Goal: Transaction & Acquisition: Download file/media

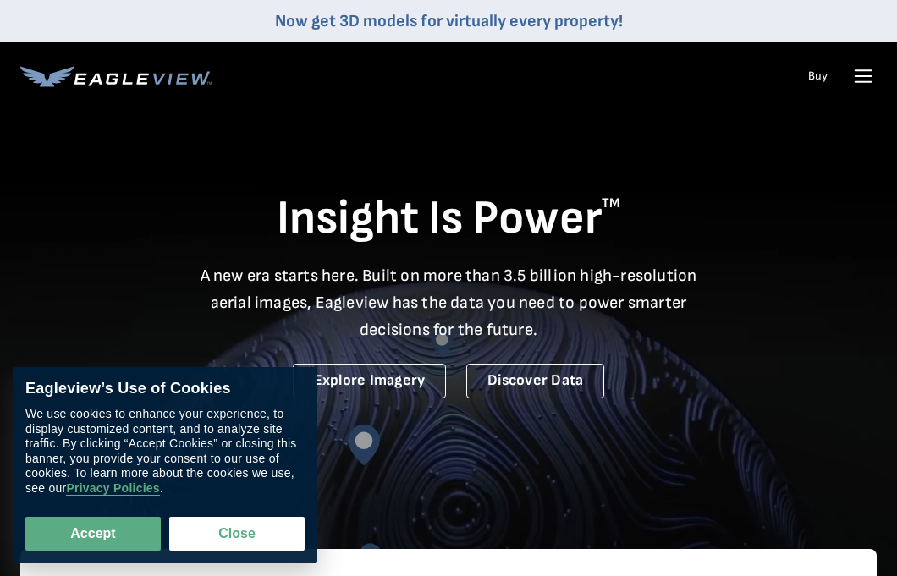
click at [105, 534] on button "Accept" at bounding box center [92, 534] width 135 height 34
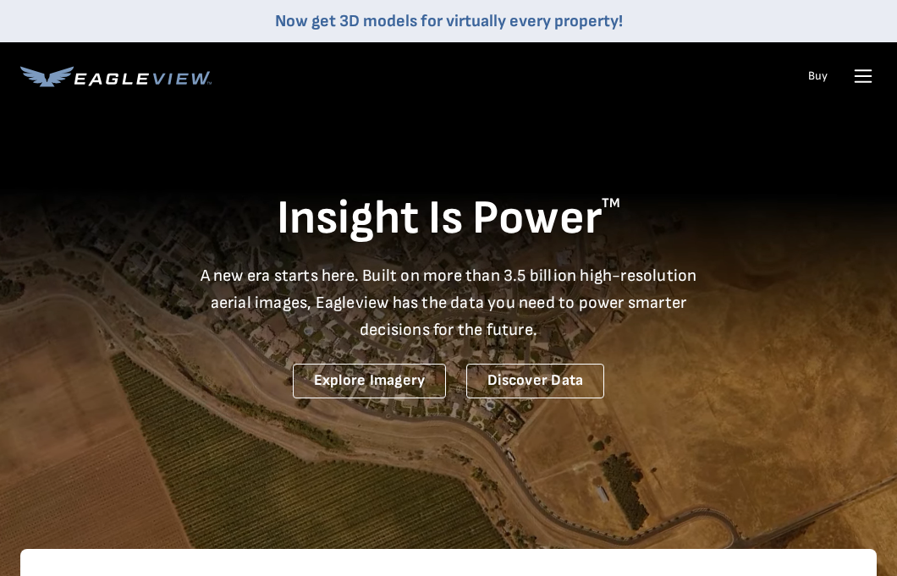
checkbox input "true"
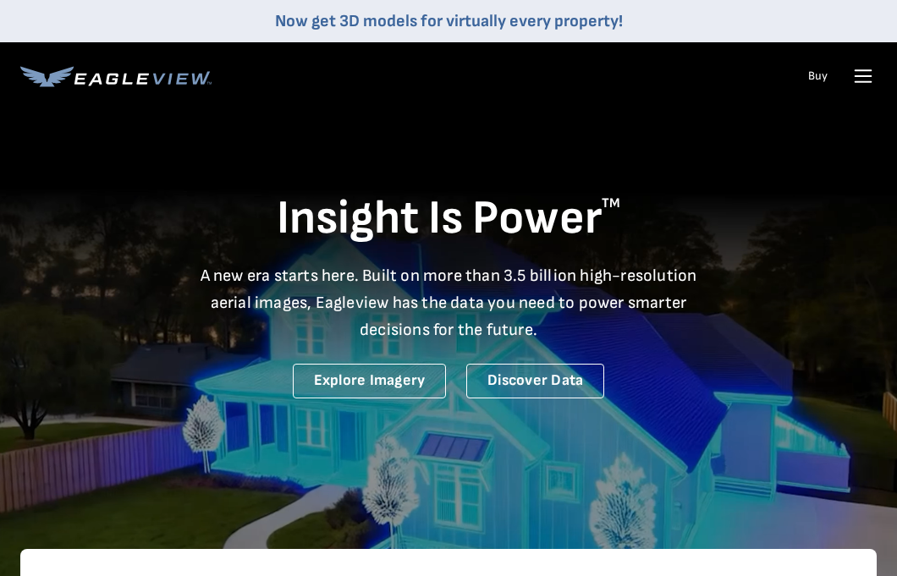
click at [859, 80] on icon at bounding box center [862, 76] width 27 height 27
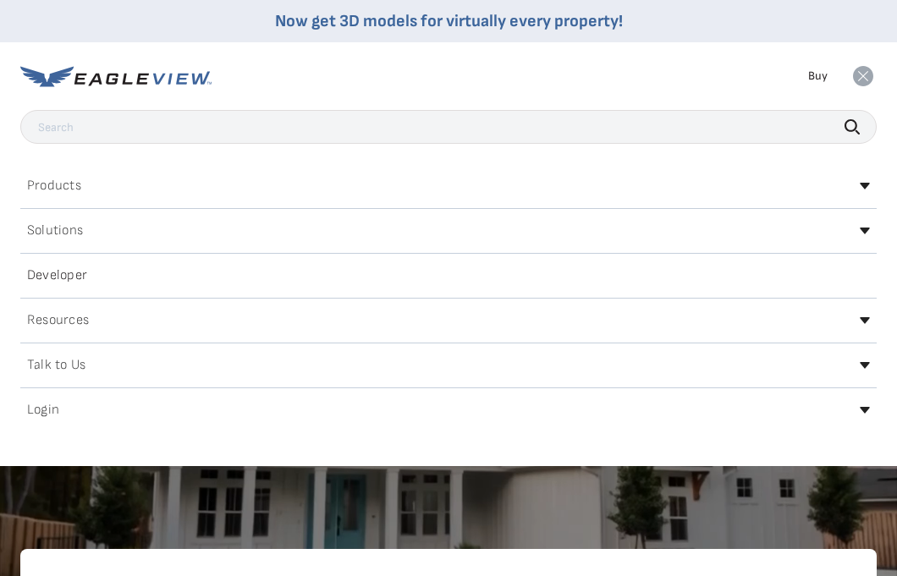
click at [428, 397] on div "Login" at bounding box center [448, 410] width 856 height 27
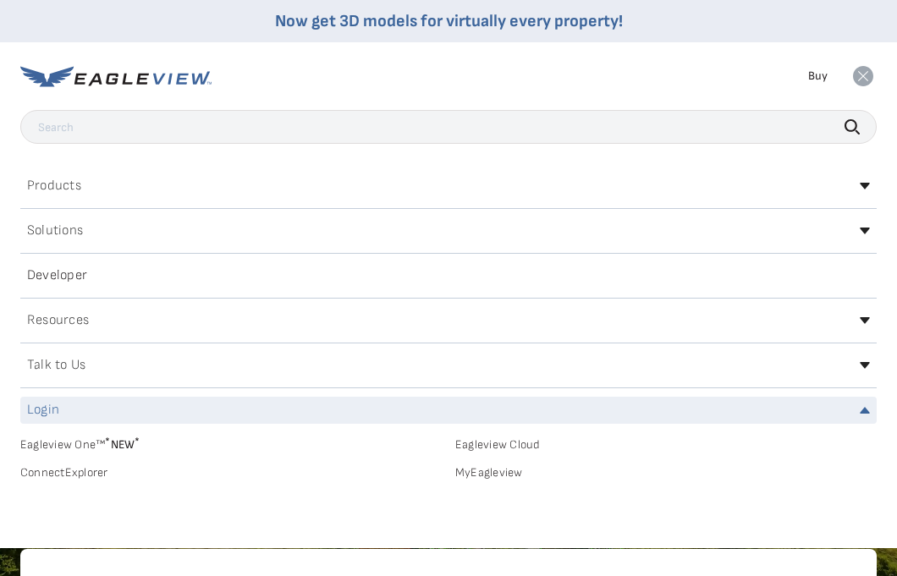
click at [491, 475] on link "MyEagleview" at bounding box center [665, 472] width 421 height 15
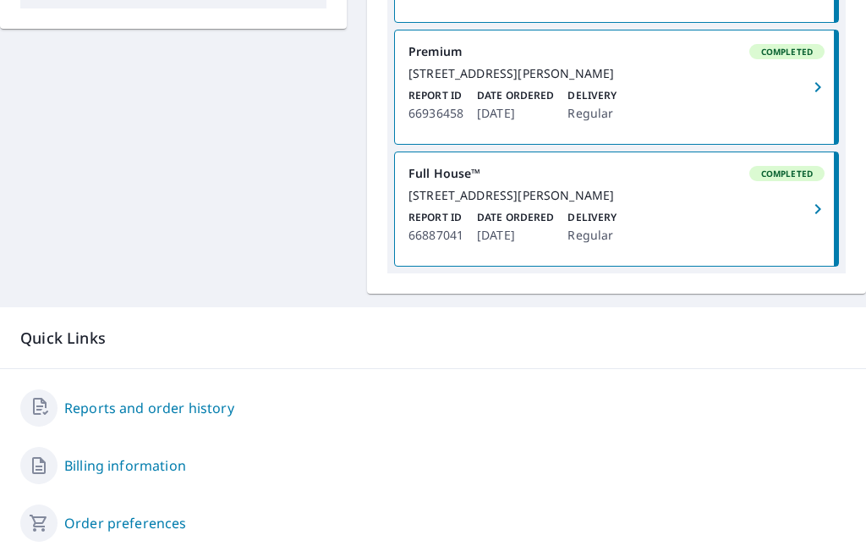
scroll to position [609, 0]
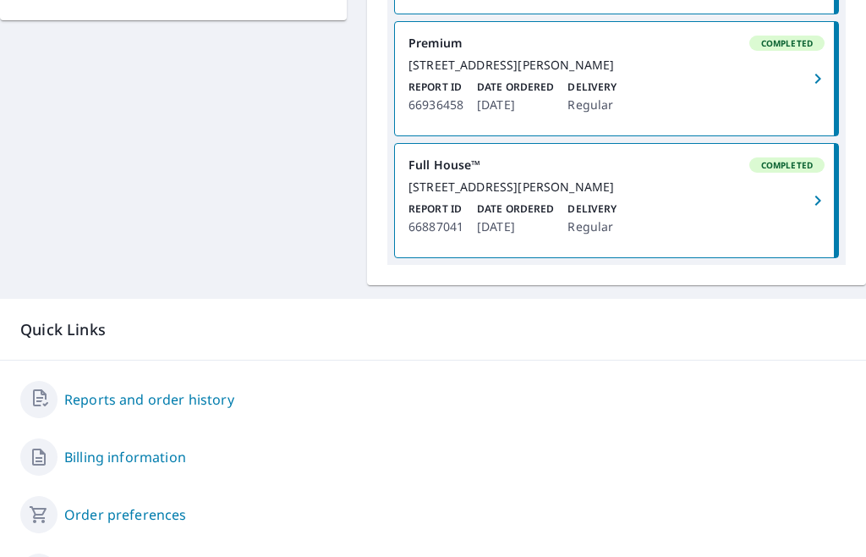
click at [810, 211] on icon "button" at bounding box center [818, 200] width 20 height 20
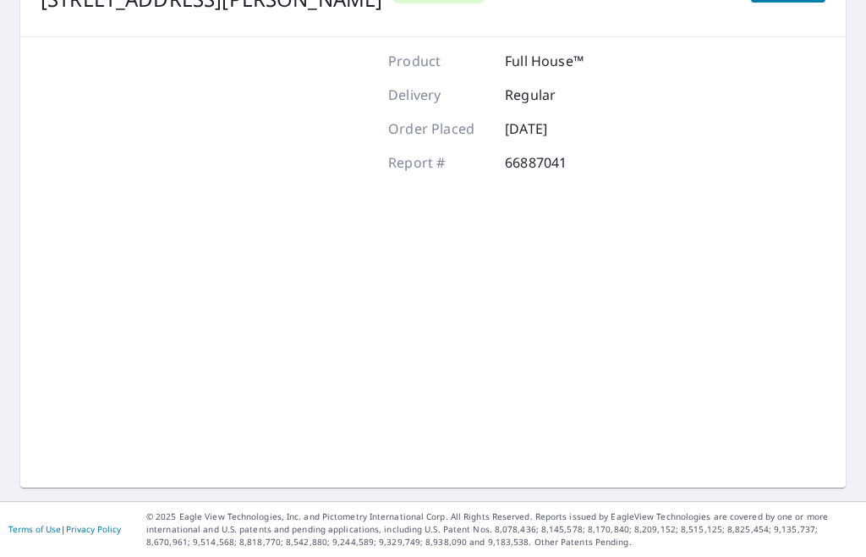
scroll to position [189, 0]
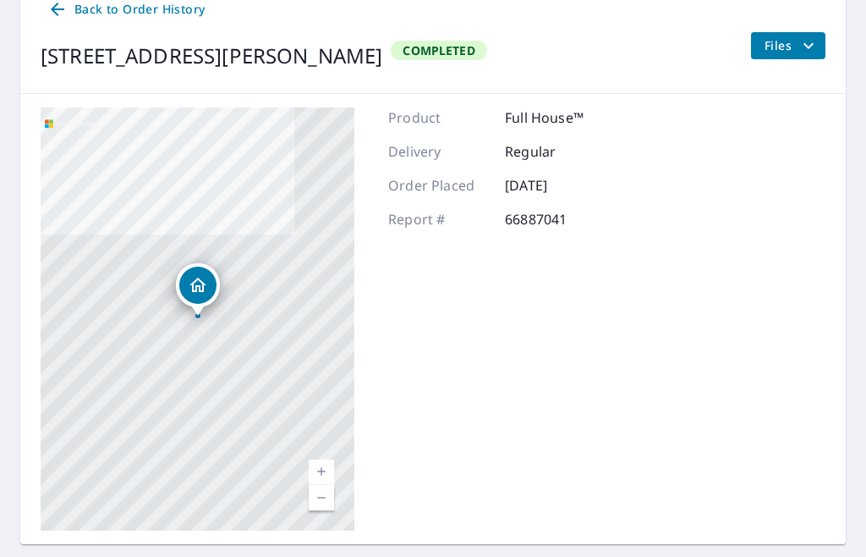
click at [785, 45] on span "Files" at bounding box center [792, 46] width 54 height 20
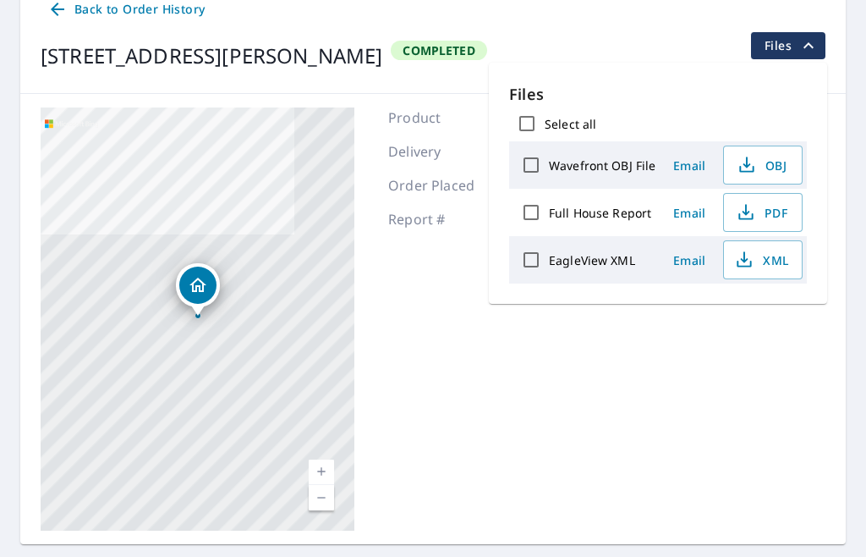
click at [765, 208] on span "PDF" at bounding box center [761, 212] width 54 height 20
